Goal: Task Accomplishment & Management: Complete application form

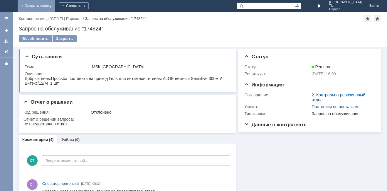
click at [55, 5] on link "+ Создать заявку" at bounding box center [37, 6] width 38 height 12
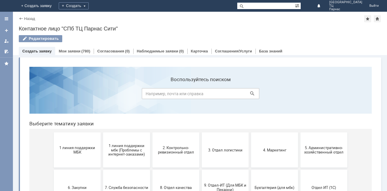
click at [55, 6] on link "+ Создать заявку" at bounding box center [37, 6] width 38 height 12
click at [55, 5] on link "+ Создать заявку" at bounding box center [37, 6] width 38 height 12
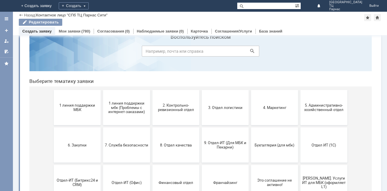
scroll to position [29, 0]
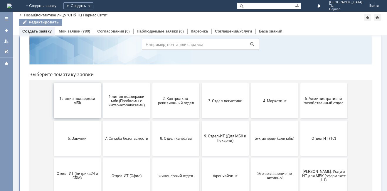
click at [75, 104] on span "1 линия поддержки МБК" at bounding box center [76, 101] width 43 height 9
click at [172, 108] on button "2. Контрольно-ревизионный отдел" at bounding box center [175, 100] width 47 height 35
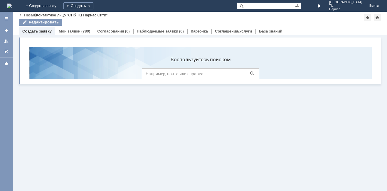
scroll to position [0, 0]
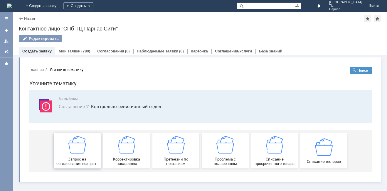
click at [80, 152] on img at bounding box center [77, 145] width 18 height 18
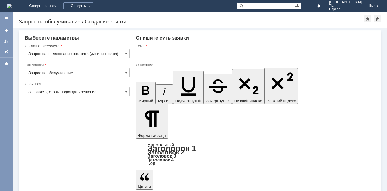
click at [142, 54] on input "text" at bounding box center [255, 53] width 239 height 9
type input "Покупатель разбил товар"
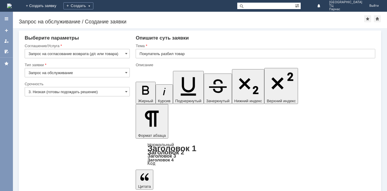
click at [126, 92] on span at bounding box center [126, 91] width 2 height 5
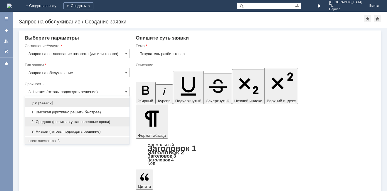
click at [107, 119] on div "2. Средняя (решить в установленные сроки)" at bounding box center [77, 121] width 104 height 9
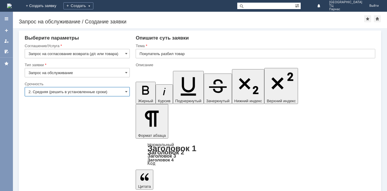
type input "2. Средняя (решить в установленные сроки)"
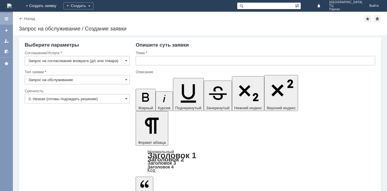
click at [7, 21] on div at bounding box center [6, 19] width 13 height 12
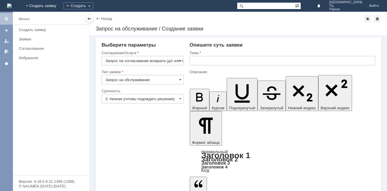
click at [3, 17] on div at bounding box center [6, 19] width 13 height 12
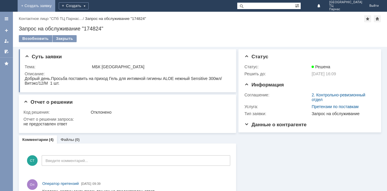
click at [55, 4] on link "+ Создать заявку" at bounding box center [37, 6] width 38 height 12
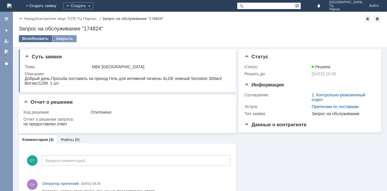
click at [29, 38] on div "Возобновить" at bounding box center [35, 38] width 33 height 7
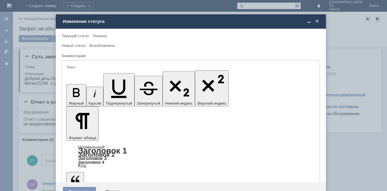
drag, startPoint x: 317, startPoint y: 22, endPoint x: 285, endPoint y: 26, distance: 32.5
click at [315, 23] on span at bounding box center [317, 21] width 6 height 5
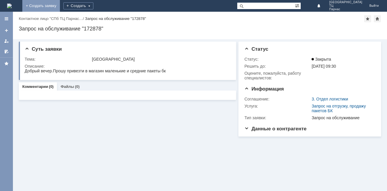
click at [60, 7] on link "+ Создать заявку" at bounding box center [41, 6] width 38 height 12
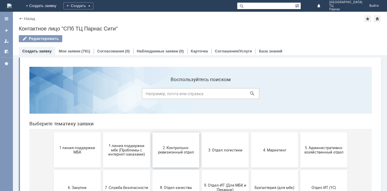
click at [161, 151] on span "2. Контрольно-ревизионный отдел" at bounding box center [175, 150] width 43 height 9
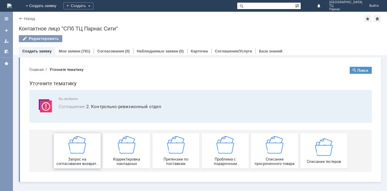
click at [81, 155] on div "Запрос на согласование возврата (д/с или товара)" at bounding box center [76, 151] width 43 height 30
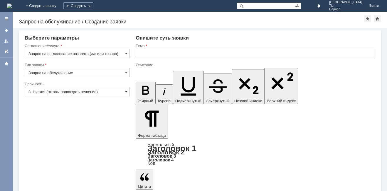
click at [126, 92] on span at bounding box center [126, 91] width 2 height 5
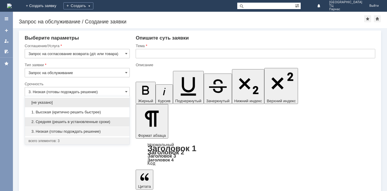
click at [97, 123] on span "2. Средняя (решить в установленные сроки)" at bounding box center [76, 122] width 97 height 5
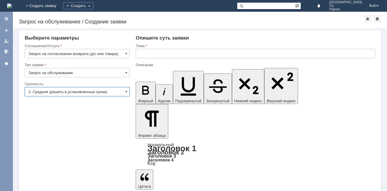
type input "2. Средняя (решить в установленные сроки)"
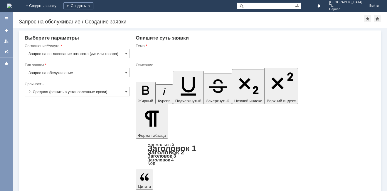
click at [141, 54] on input "text" at bounding box center [255, 53] width 239 height 9
type input "разбит продукт"
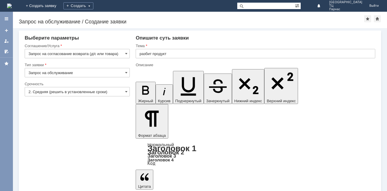
click at [174, 56] on input "разбит продукт" at bounding box center [255, 53] width 239 height 9
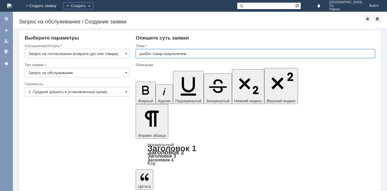
type input "разбит товар покупателем"
